Goal: Book appointment/travel/reservation

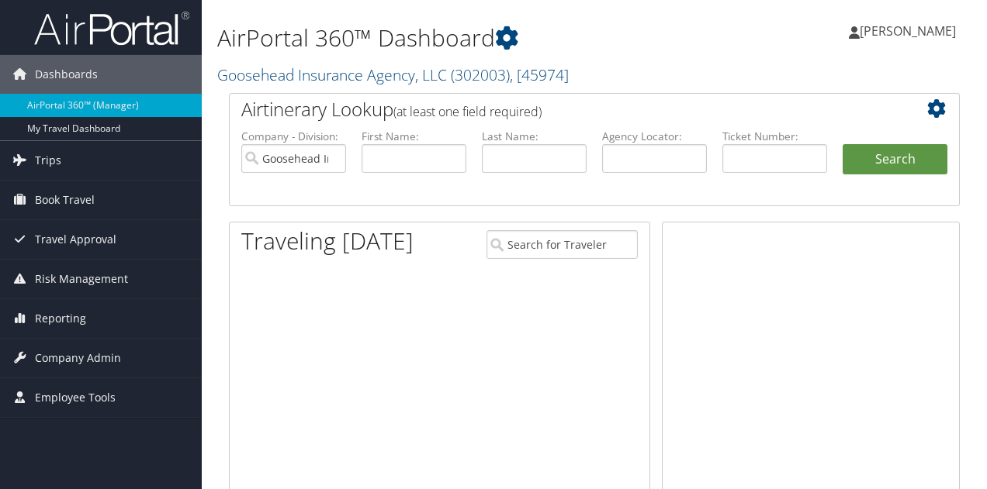
click at [67, 202] on span "Book Travel" at bounding box center [65, 200] width 60 height 39
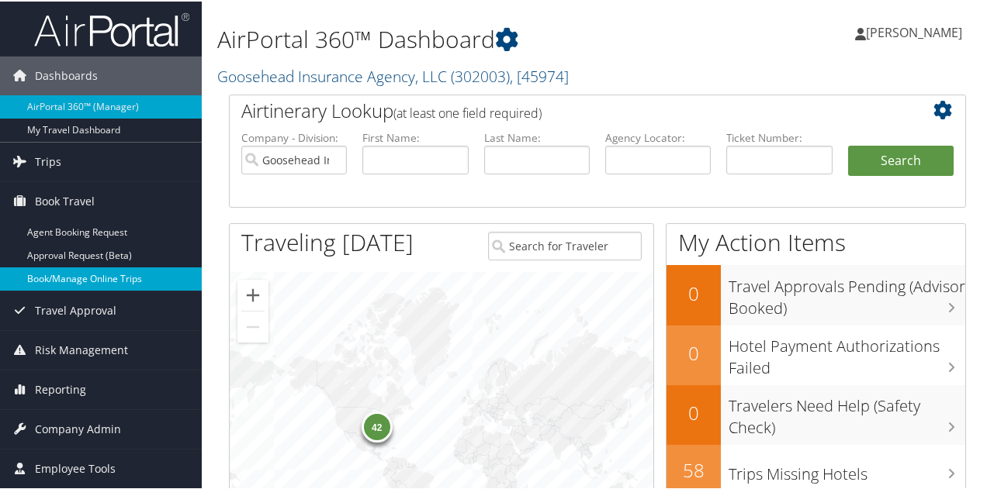
click at [78, 270] on link "Book/Manage Online Trips" at bounding box center [101, 277] width 202 height 23
